Goal: Information Seeking & Learning: Compare options

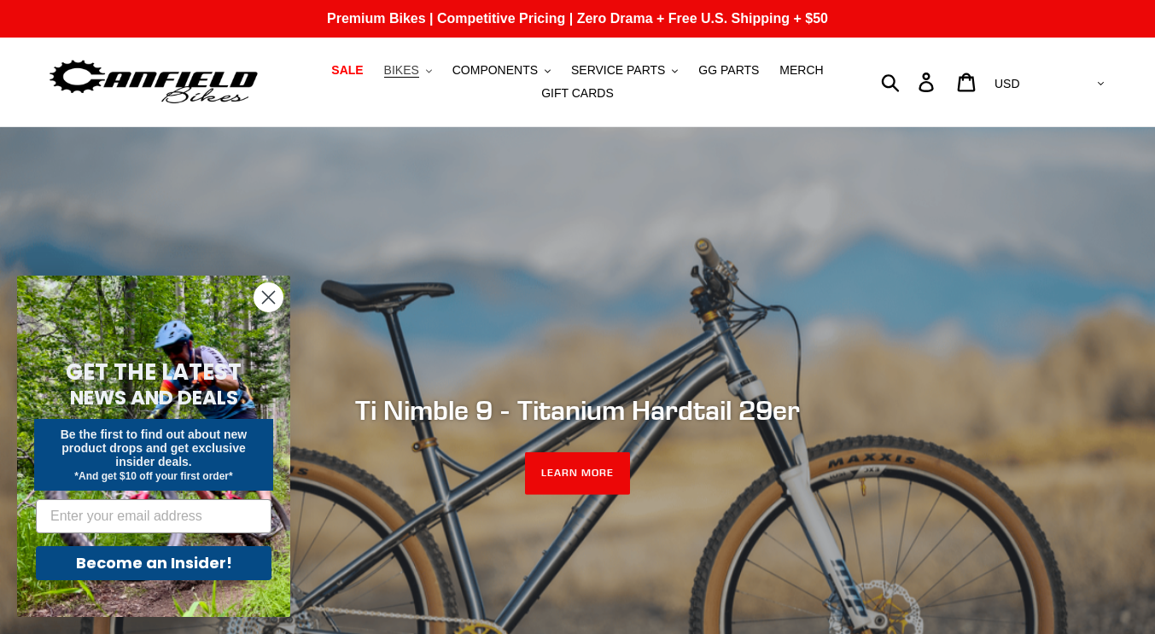
click at [417, 75] on span "BIKES" at bounding box center [401, 70] width 35 height 15
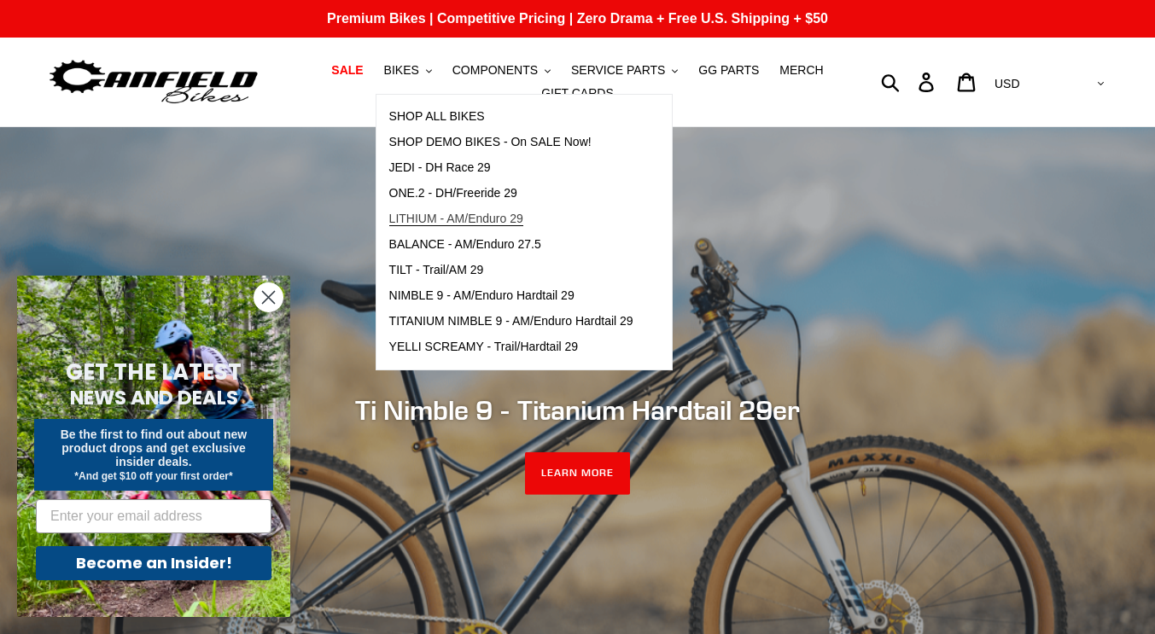
click at [413, 220] on span "LITHIUM - AM/Enduro 29" at bounding box center [456, 219] width 134 height 15
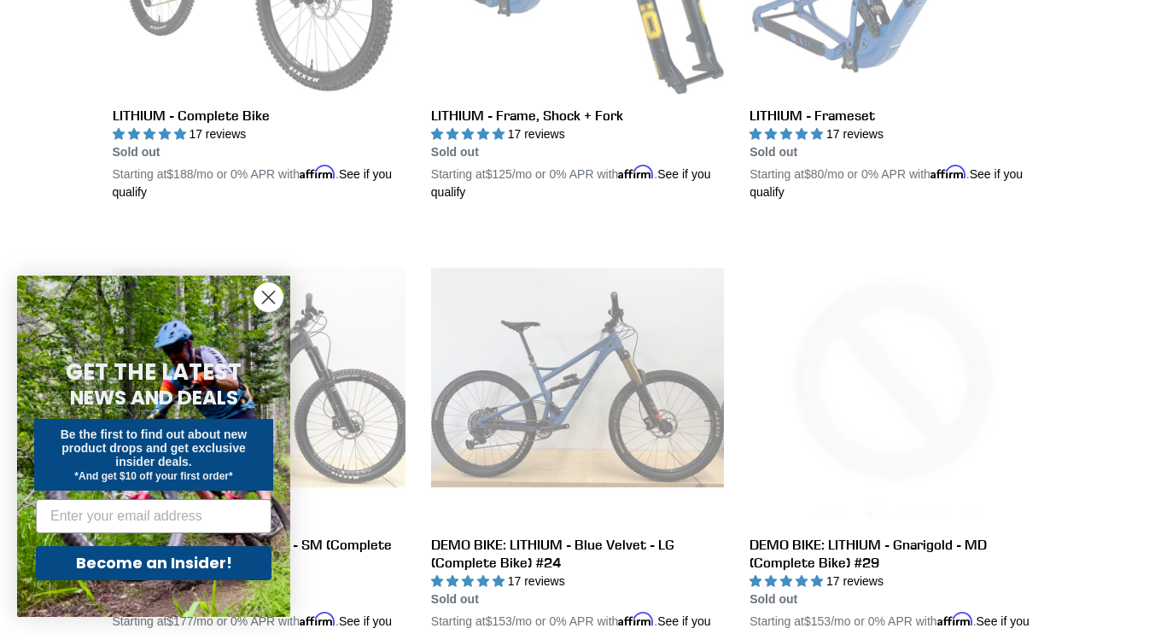
scroll to position [708, 0]
click at [264, 302] on icon "Close dialog" at bounding box center [269, 298] width 12 height 12
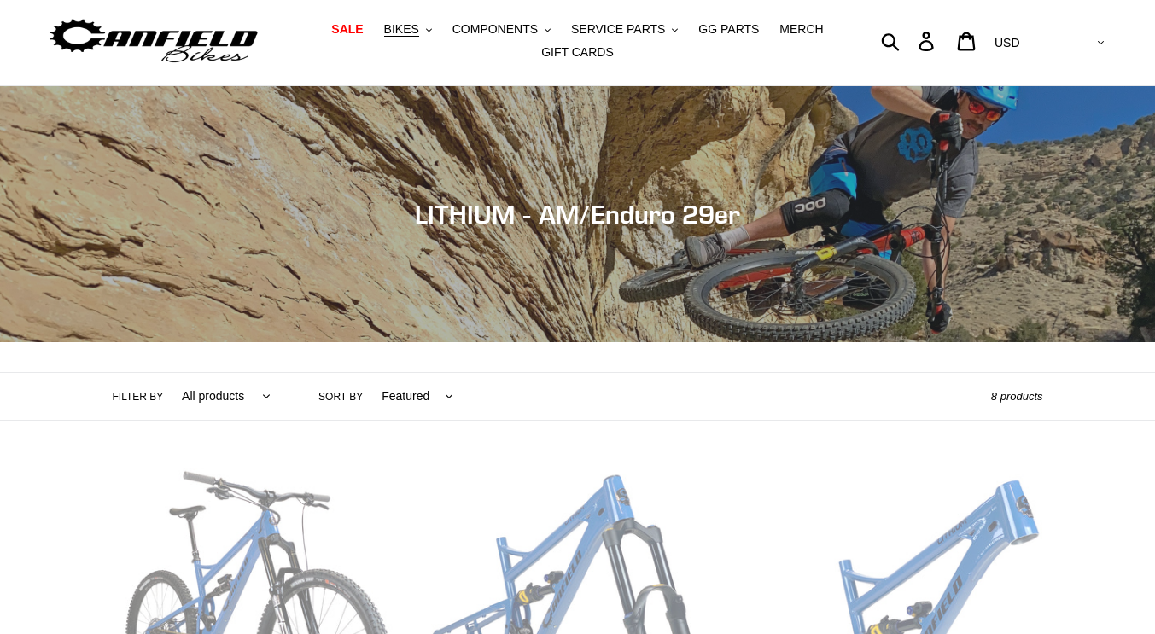
scroll to position [0, 0]
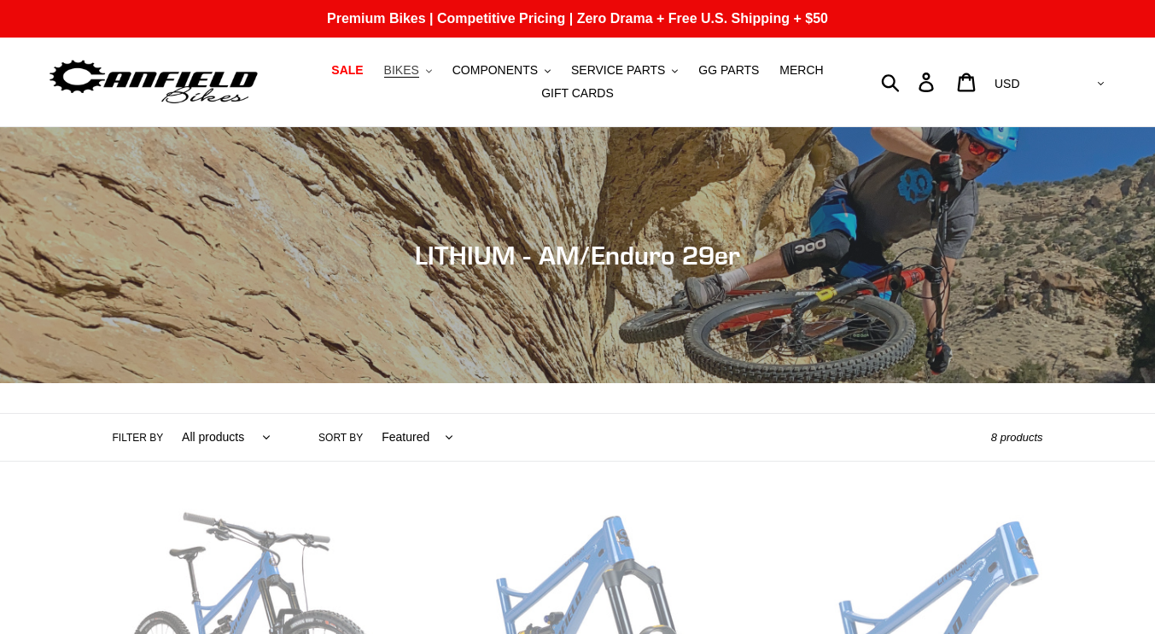
click at [411, 70] on span "BIKES" at bounding box center [401, 70] width 35 height 15
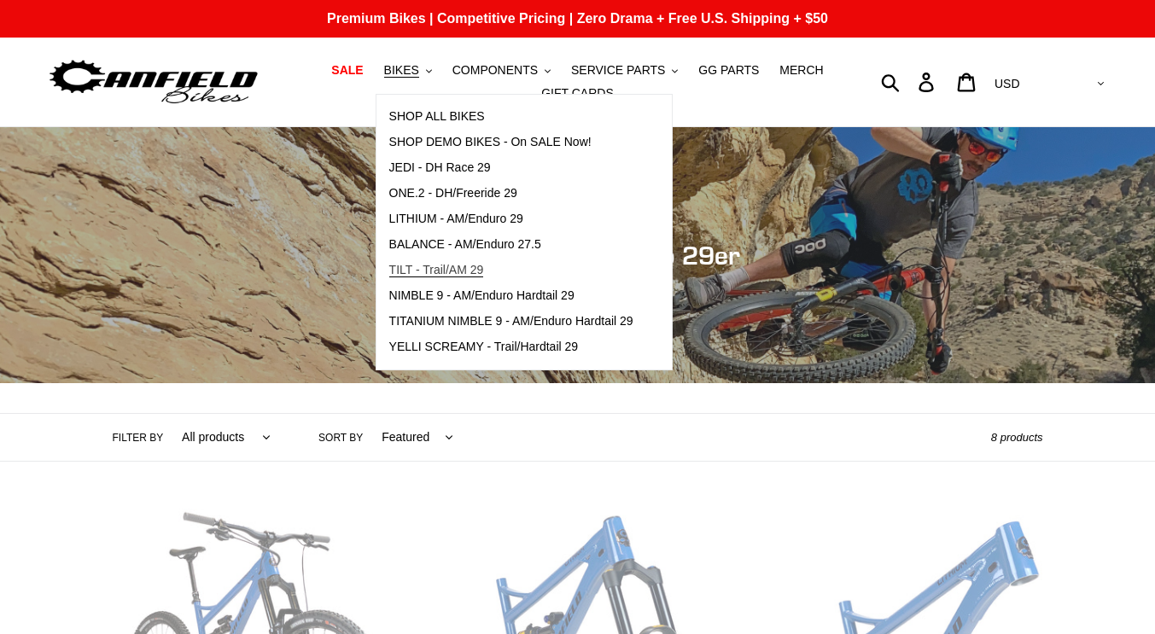
click at [422, 270] on span "TILT - Trail/AM 29" at bounding box center [436, 270] width 95 height 15
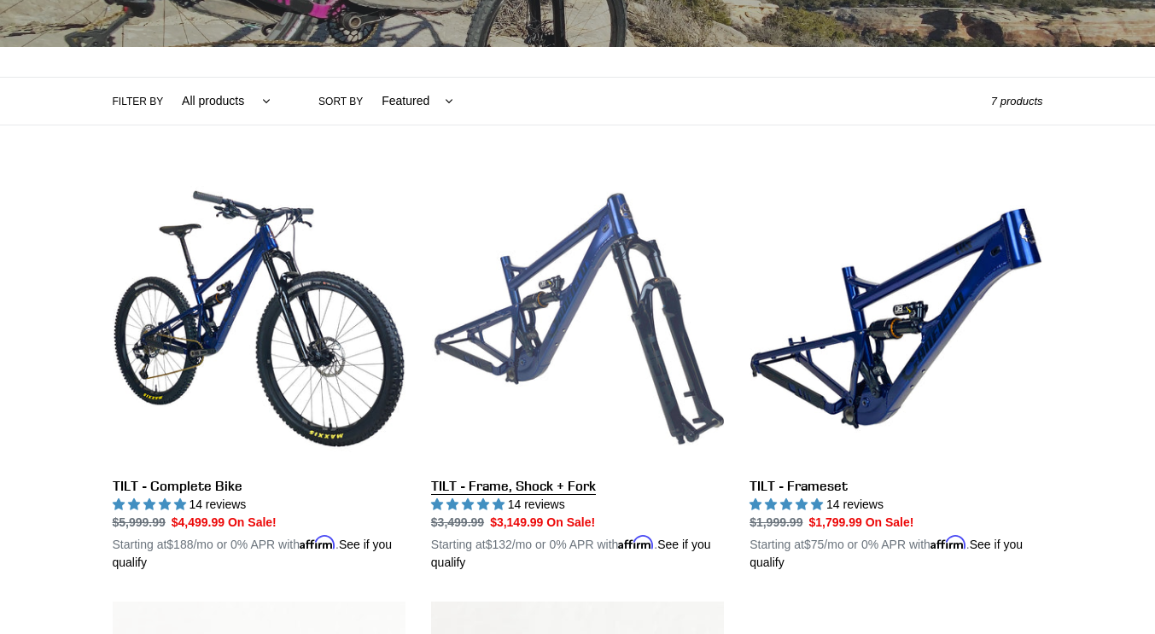
click at [632, 253] on link "TILT - Frame, Shock + Fork" at bounding box center [577, 371] width 293 height 399
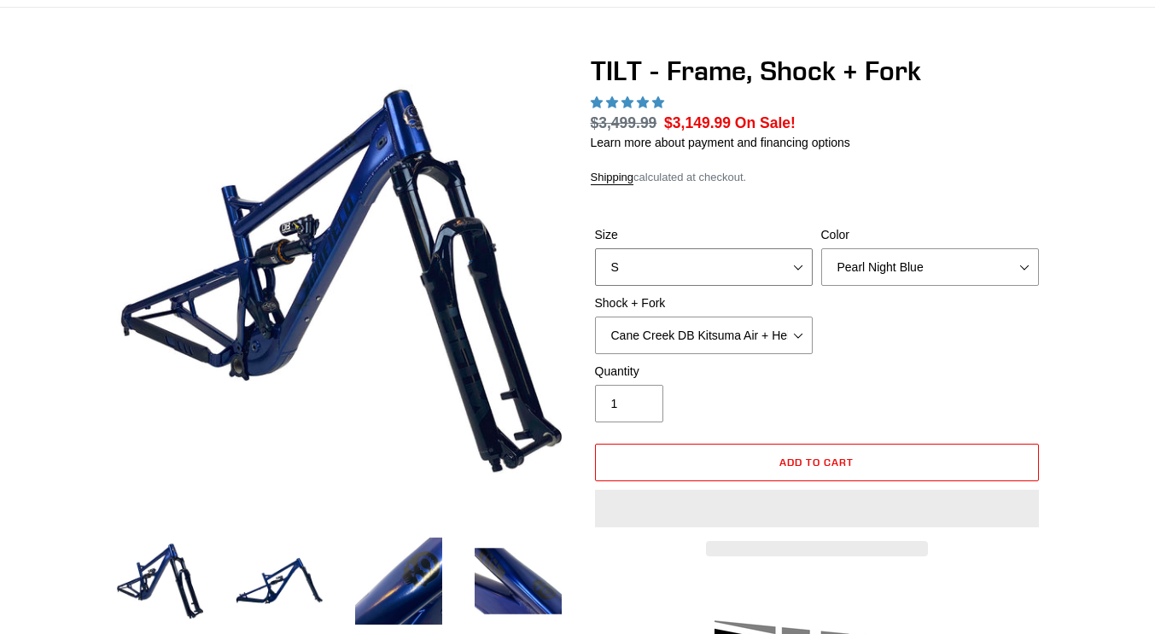
click at [773, 248] on select "S M L XL" at bounding box center [704, 267] width 218 height 38
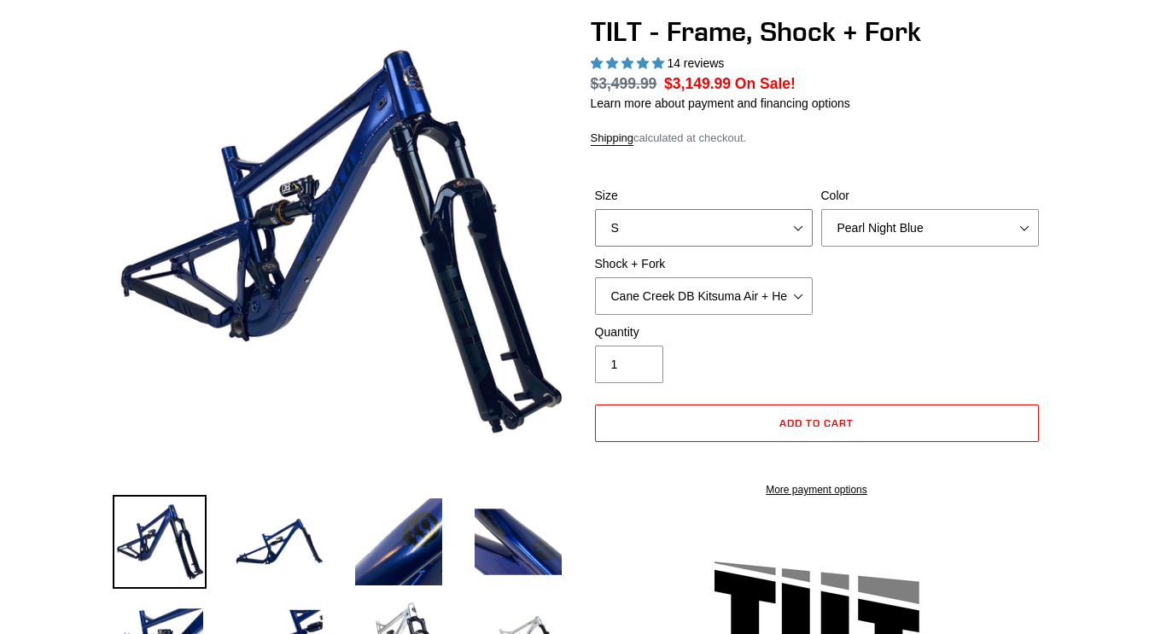
select select "highest-rating"
select select "L"
click at [595, 209] on select "S M L XL" at bounding box center [704, 228] width 218 height 38
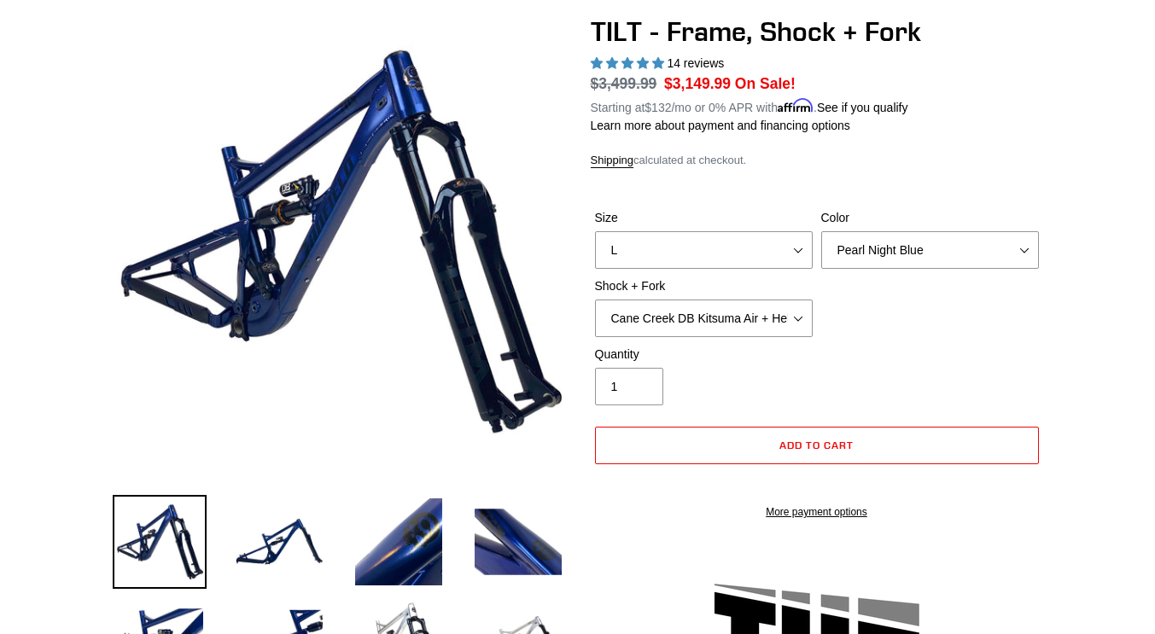
click at [969, 218] on label "Color" at bounding box center [930, 218] width 218 height 18
click at [969, 231] on select "Pearl Night Blue" at bounding box center [930, 250] width 218 height 38
click at [971, 242] on select "Pearl Night Blue" at bounding box center [930, 250] width 218 height 38
click at [1000, 182] on form "Size S M L XL Color Pearl Night Blue Shock + Fork Cane Creek DB Kitsuma Air + H…" at bounding box center [817, 359] width 452 height 355
click at [778, 329] on select "Cane Creek DB Kitsuma Air + Helm MKII 140mm Cane Creek DB Kitsuma Air + Fox 36 …" at bounding box center [704, 319] width 218 height 38
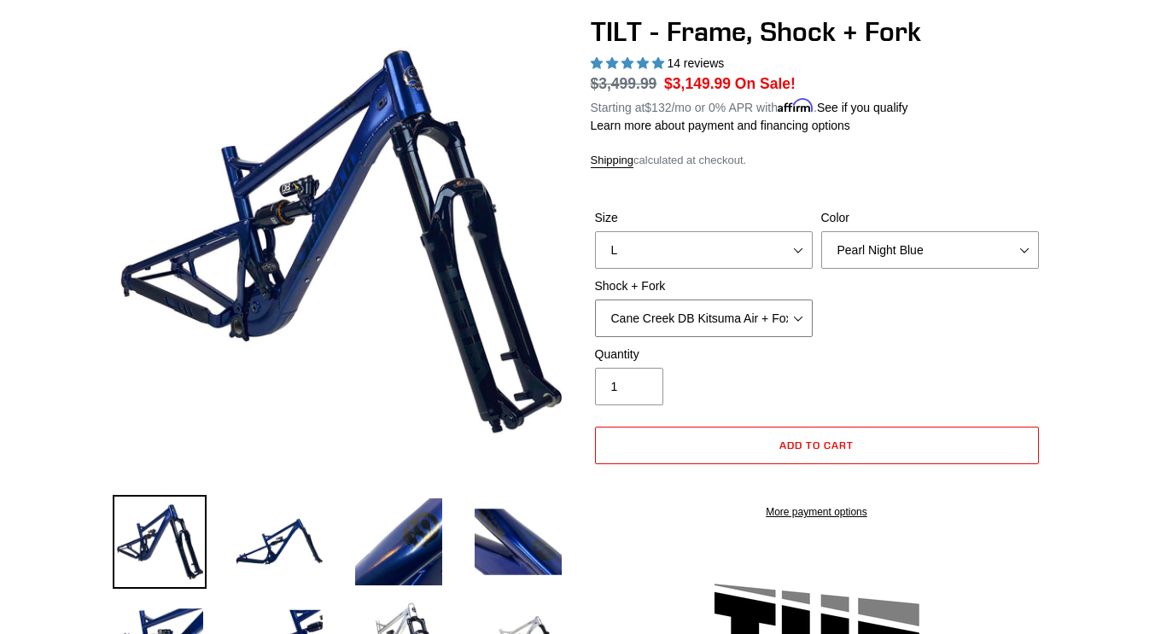
click at [595, 300] on select "Cane Creek DB Kitsuma Air + Helm MKII 140mm Cane Creek DB Kitsuma Air + Fox 36 …" at bounding box center [704, 319] width 218 height 38
click at [778, 325] on select "Cane Creek DB Kitsuma Air + Helm MKII 140mm Cane Creek DB Kitsuma Air + Fox 36 …" at bounding box center [704, 319] width 218 height 38
click at [595, 300] on select "Cane Creek DB Kitsuma Air + Helm MKII 140mm Cane Creek DB Kitsuma Air + Fox 36 …" at bounding box center [704, 319] width 218 height 38
click at [788, 317] on select "Cane Creek DB Kitsuma Air + Helm MKII 140mm Cane Creek DB Kitsuma Air + Fox 36 …" at bounding box center [704, 319] width 218 height 38
click at [595, 300] on select "Cane Creek DB Kitsuma Air + Helm MKII 140mm Cane Creek DB Kitsuma Air + Fox 36 …" at bounding box center [704, 319] width 218 height 38
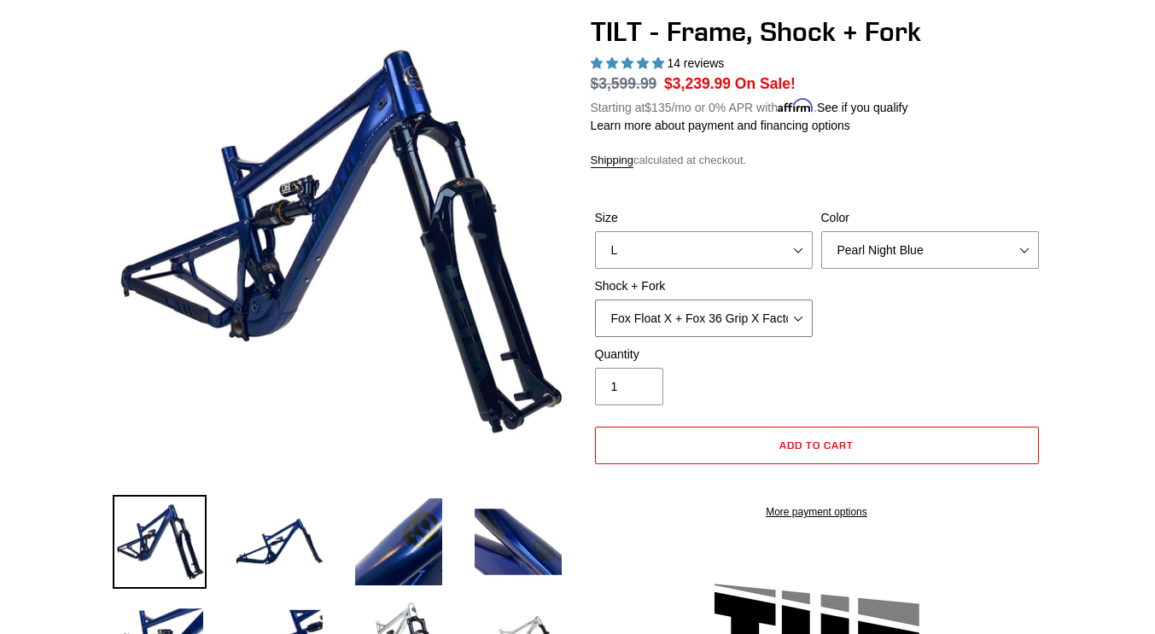
click at [793, 321] on select "Cane Creek DB Kitsuma Air + Helm MKII 140mm Cane Creek DB Kitsuma Air + Fox 36 …" at bounding box center [704, 319] width 218 height 38
click at [595, 300] on select "Cane Creek DB Kitsuma Air + Helm MKII 140mm Cane Creek DB Kitsuma Air + Fox 36 …" at bounding box center [704, 319] width 218 height 38
click at [793, 322] on select "Cane Creek DB Kitsuma Air + Helm MKII 140mm Cane Creek DB Kitsuma Air + Fox 36 …" at bounding box center [704, 319] width 218 height 38
select select "Fox Float X + Fox 36 Grip X Factory 150mm"
click at [595, 300] on select "Cane Creek DB Kitsuma Air + Helm MKII 140mm Cane Creek DB Kitsuma Air + Fox 36 …" at bounding box center [704, 319] width 218 height 38
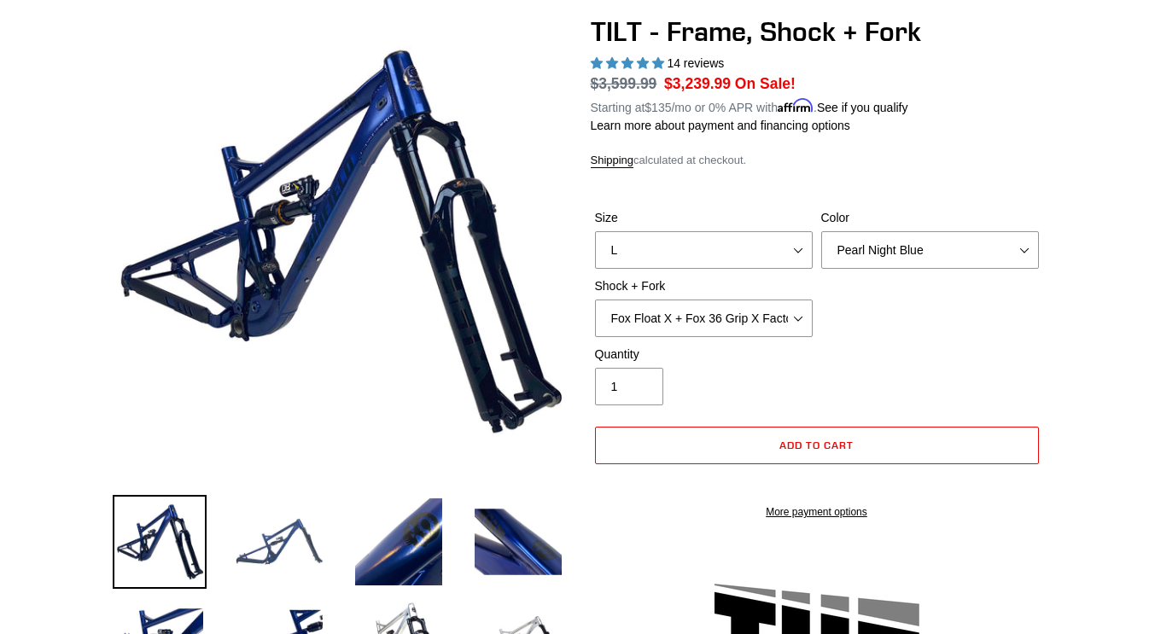
click at [276, 551] on img at bounding box center [279, 542] width 94 height 94
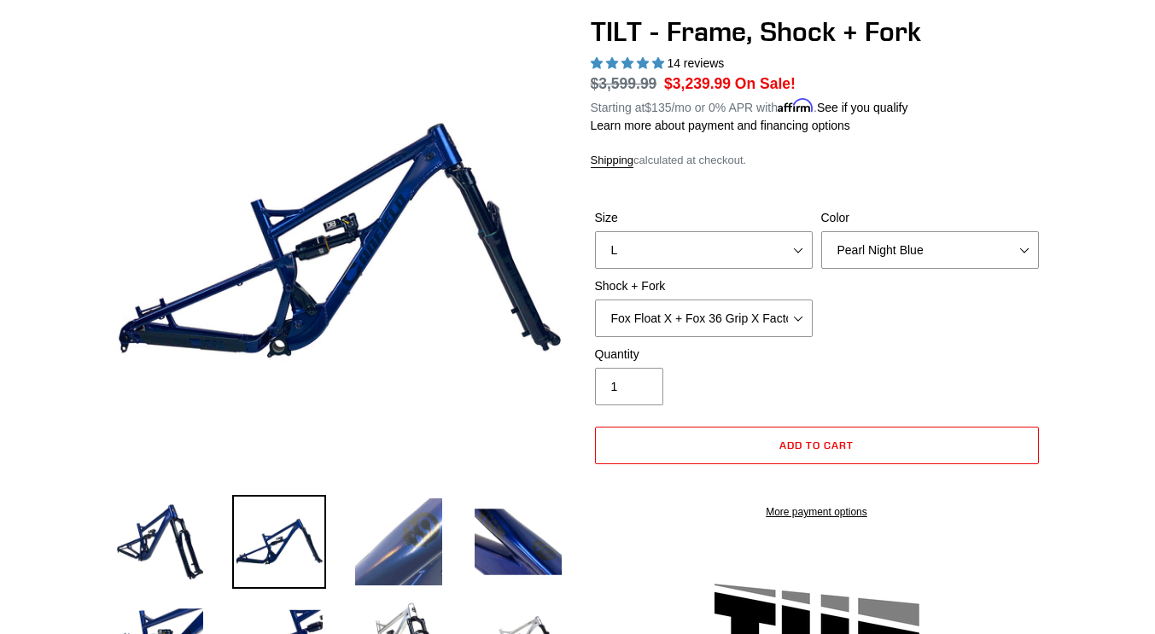
click at [374, 556] on img at bounding box center [399, 542] width 94 height 94
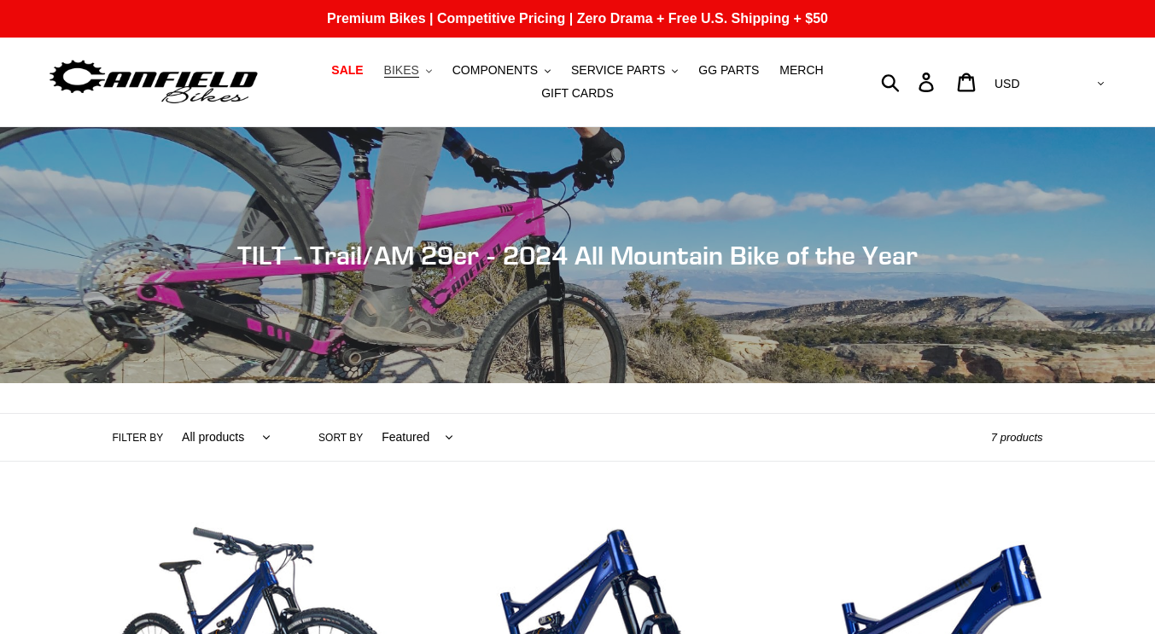
click at [408, 75] on span "BIKES" at bounding box center [401, 70] width 35 height 15
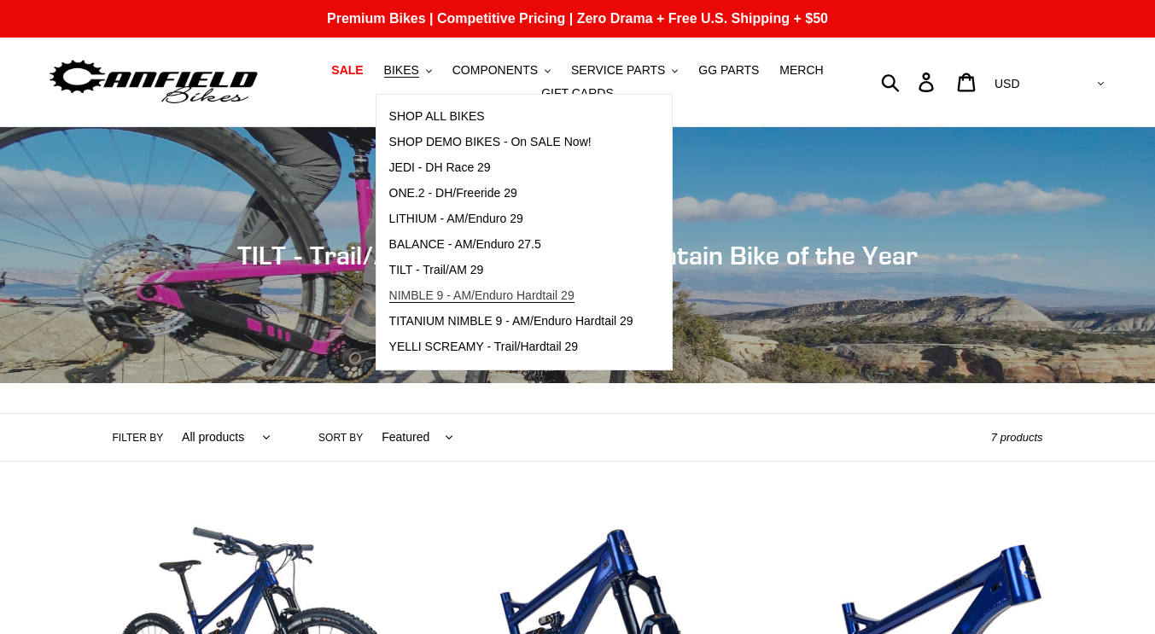
click at [419, 300] on span "NIMBLE 9 - AM/Enduro Hardtail 29" at bounding box center [481, 295] width 185 height 15
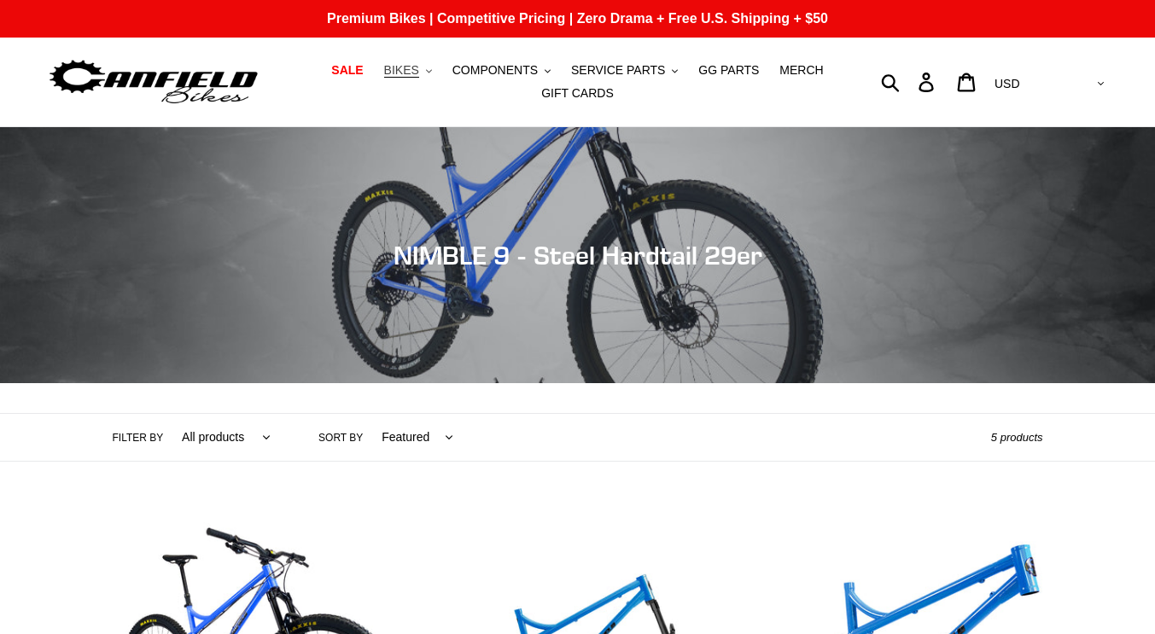
click at [414, 68] on span "BIKES" at bounding box center [401, 70] width 35 height 15
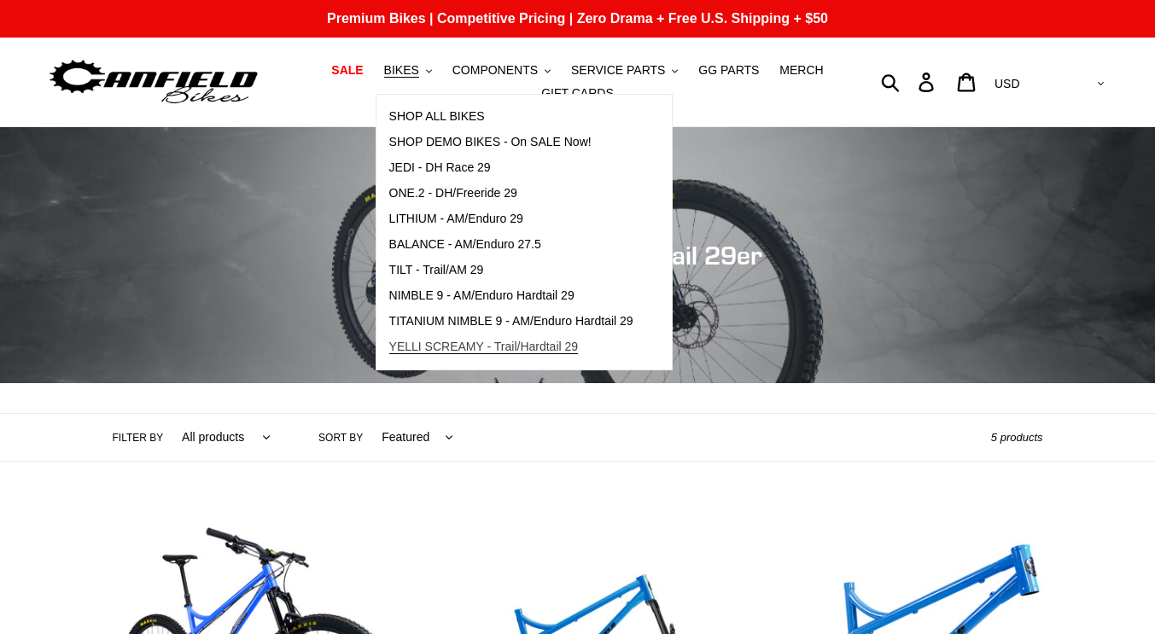
click at [419, 350] on span "YELLI SCREAMY - Trail/Hardtail 29" at bounding box center [483, 347] width 189 height 15
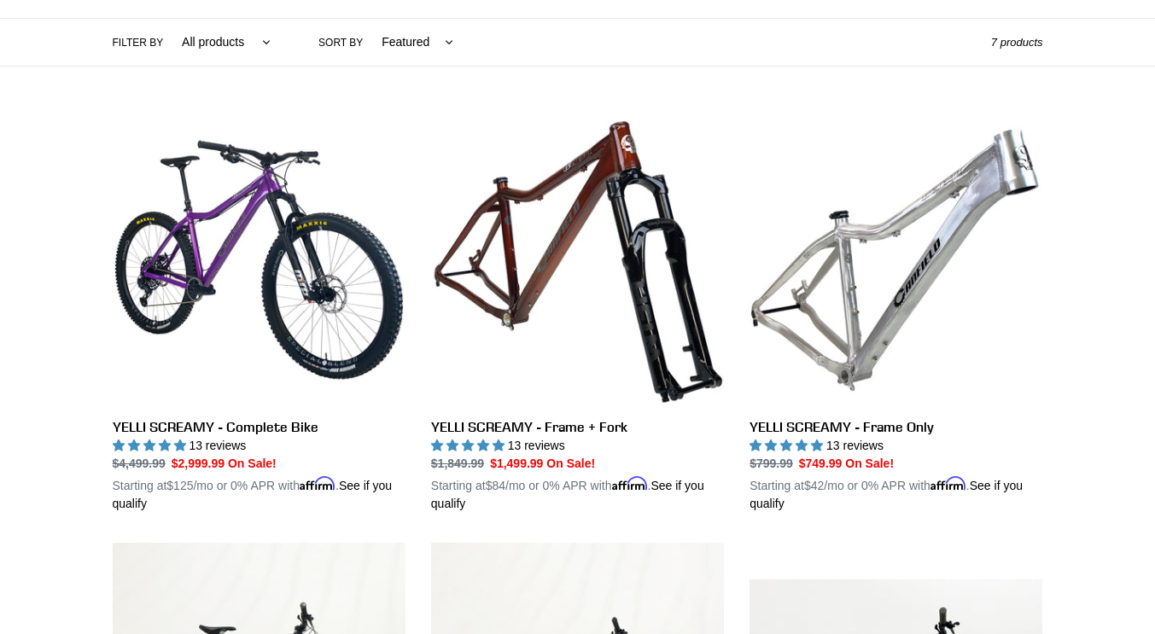
scroll to position [443, 0]
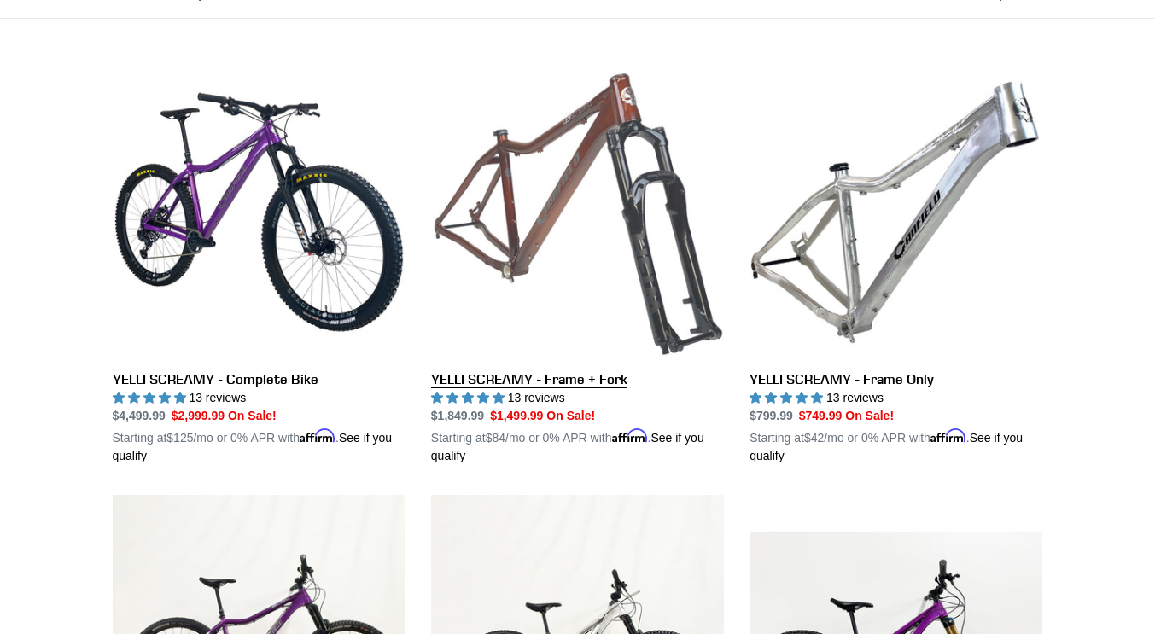
click at [676, 189] on link "YELLI SCREAMY - Frame + Fork" at bounding box center [577, 265] width 293 height 399
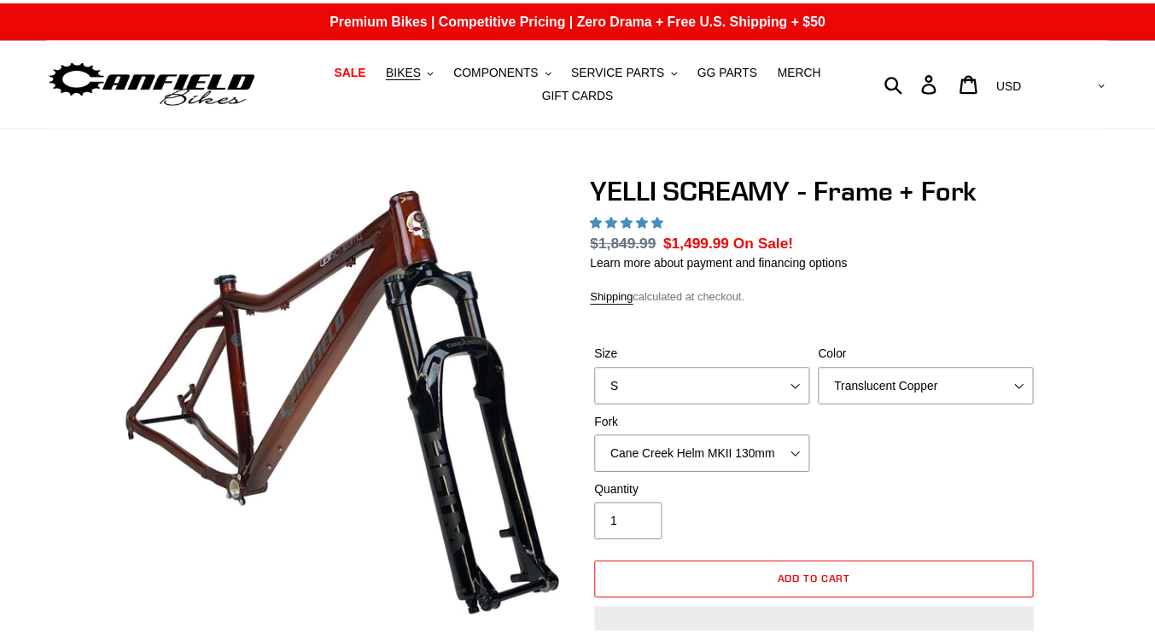
scroll to position [1106, 0]
